Goal: Check status: Check status

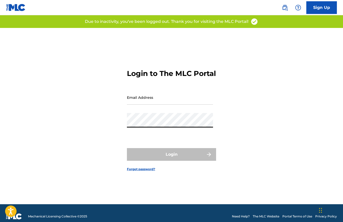
type input "[EMAIL_ADDRESS][DOMAIN_NAME]"
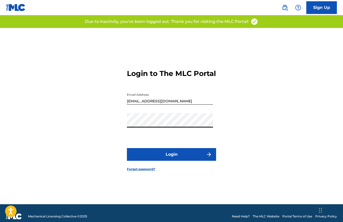
click at [151, 159] on button "Login" at bounding box center [171, 154] width 89 height 13
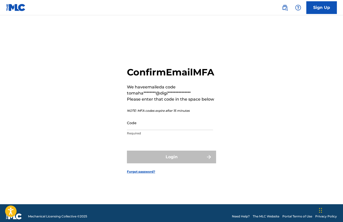
click at [159, 129] on input "Code" at bounding box center [170, 123] width 86 height 15
paste input "588326"
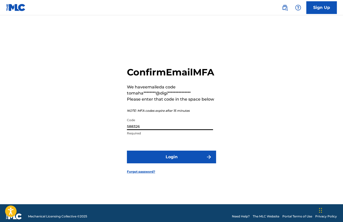
type input "588326"
click at [165, 161] on button "Login" at bounding box center [171, 157] width 89 height 13
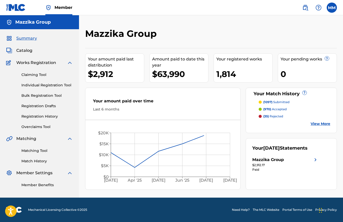
click at [340, 106] on div "Mazzika Group Your amount paid last distribution $2,912 Amount paid to date thi…" at bounding box center [211, 113] width 264 height 170
click at [20, 52] on span "Catalog" at bounding box center [24, 51] width 16 height 6
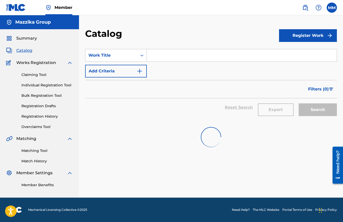
click at [167, 54] on input "Search Form" at bounding box center [242, 55] width 190 height 12
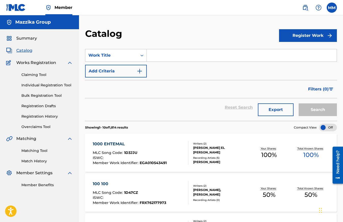
paste input "El Moled El Nabawy Festival"
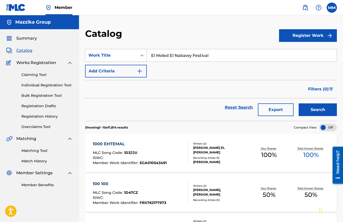
type input "El Moled El Nabawy Festival"
click at [318, 102] on div "Search" at bounding box center [316, 107] width 41 height 18
click at [318, 106] on button "Search" at bounding box center [317, 110] width 38 height 13
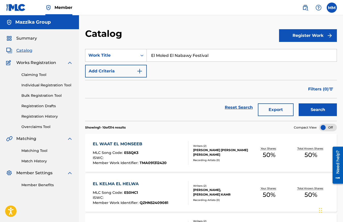
click at [39, 117] on link "Registration History" at bounding box center [46, 116] width 51 height 5
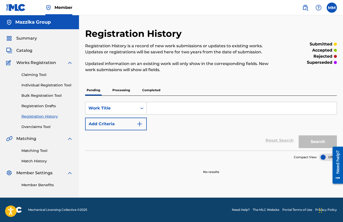
click at [161, 106] on input "Search Form" at bounding box center [242, 108] width 190 height 12
paste input "El Moled El Nabawy Festival"
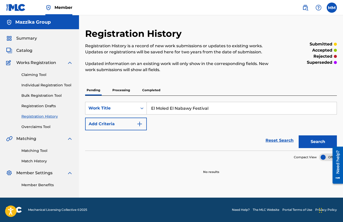
type input "El Moled El Nabawy Festival"
click at [311, 141] on button "Search" at bounding box center [317, 142] width 38 height 13
click at [125, 92] on p "Processing" at bounding box center [121, 90] width 21 height 11
click at [312, 142] on button "Search" at bounding box center [317, 142] width 38 height 13
click at [145, 88] on p "Completed" at bounding box center [150, 90] width 21 height 11
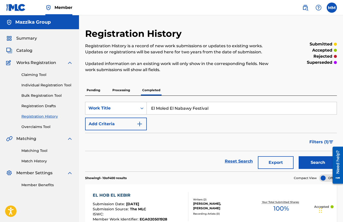
click at [309, 162] on button "Search" at bounding box center [317, 163] width 38 height 13
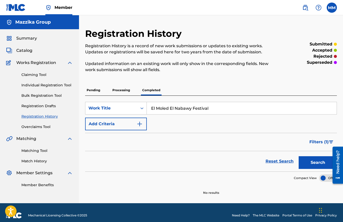
drag, startPoint x: 213, startPoint y: 109, endPoint x: 168, endPoint y: 111, distance: 44.8
click at [168, 111] on input "El Moled El Nabawy Festival" at bounding box center [242, 108] width 190 height 12
type input "El Moled"
click at [313, 159] on button "Search" at bounding box center [317, 163] width 38 height 13
click at [119, 92] on p "Processing" at bounding box center [121, 90] width 21 height 11
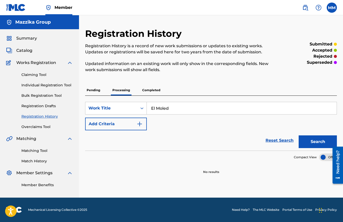
click at [304, 145] on button "Search" at bounding box center [317, 142] width 38 height 13
click at [117, 106] on div "Work Title" at bounding box center [111, 108] width 46 height 6
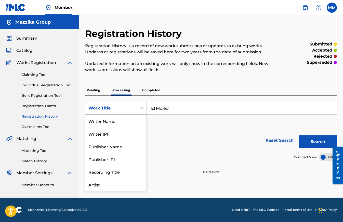
scroll to position [25, 0]
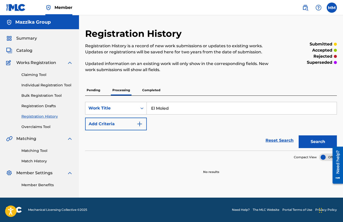
click at [92, 93] on p "Pending" at bounding box center [93, 90] width 17 height 11
click at [302, 138] on button "Search" at bounding box center [317, 142] width 38 height 13
click at [33, 50] on div "Catalog" at bounding box center [39, 51] width 67 height 6
click at [22, 47] on div "Summary Catalog Works Registration Claiming Tool Individual Registration Tool B…" at bounding box center [39, 111] width 79 height 165
click at [22, 52] on span "Catalog" at bounding box center [24, 51] width 16 height 6
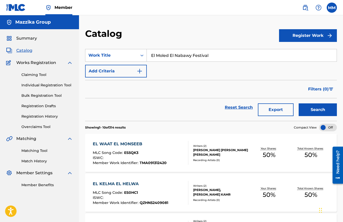
drag, startPoint x: 219, startPoint y: 57, endPoint x: 172, endPoint y: 55, distance: 47.4
click at [172, 55] on input "El Moled El Nabawy Festival" at bounding box center [242, 55] width 190 height 12
click at [317, 111] on button "Search" at bounding box center [317, 110] width 38 height 13
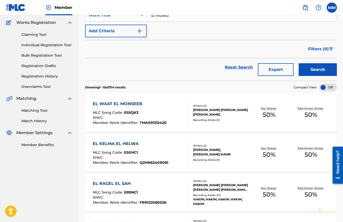
scroll to position [30, 0]
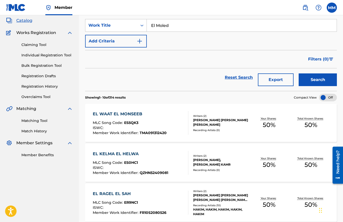
click at [186, 26] on input "El Moled" at bounding box center [242, 25] width 190 height 12
paste input "FRESH"
type input "FRESH"
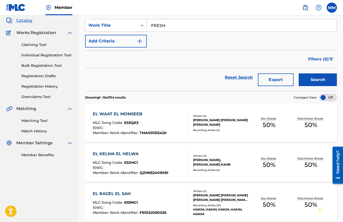
click at [309, 76] on button "Search" at bounding box center [317, 80] width 38 height 13
